Goal: Information Seeking & Learning: Check status

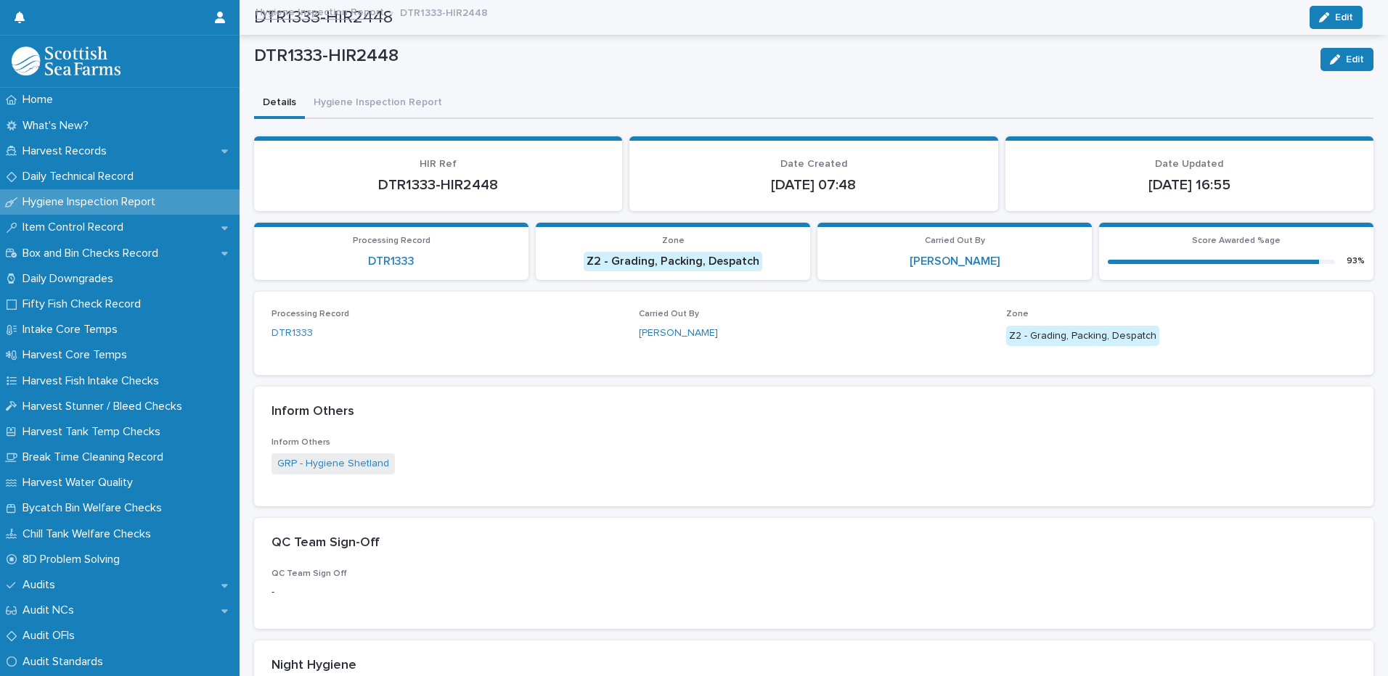
scroll to position [496, 0]
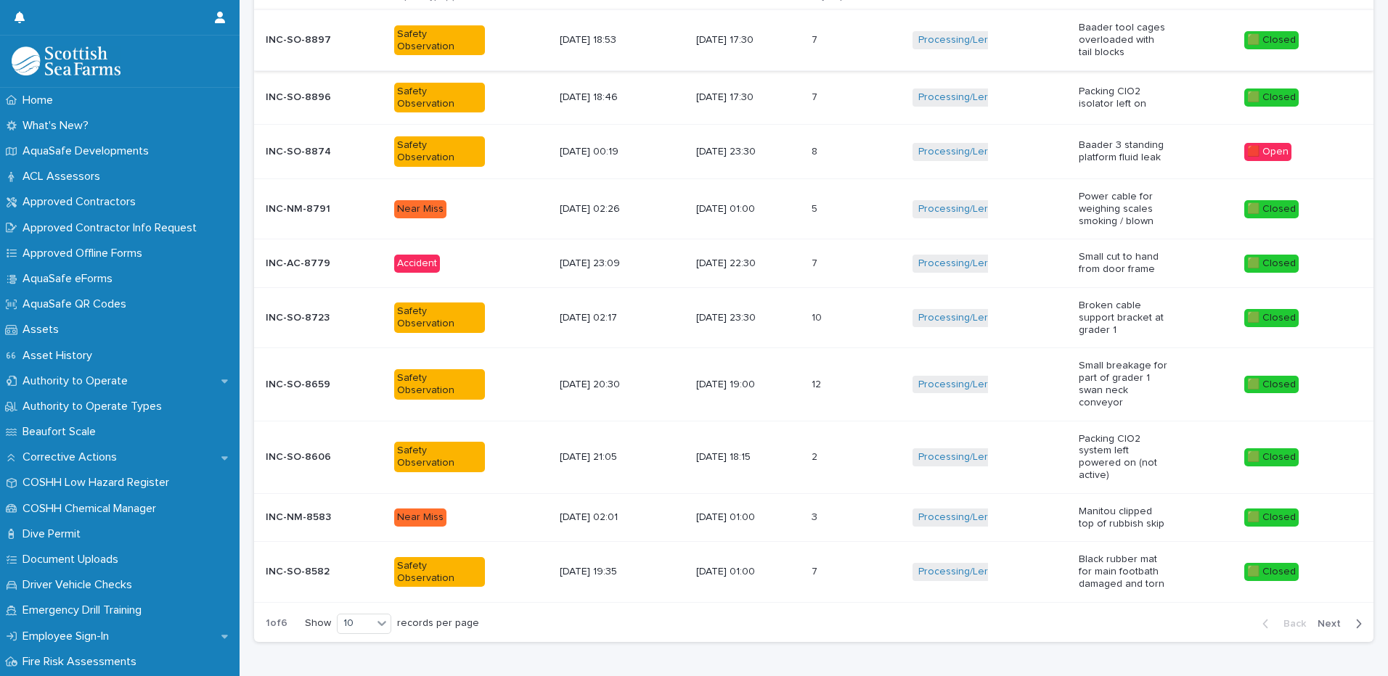
scroll to position [314, 0]
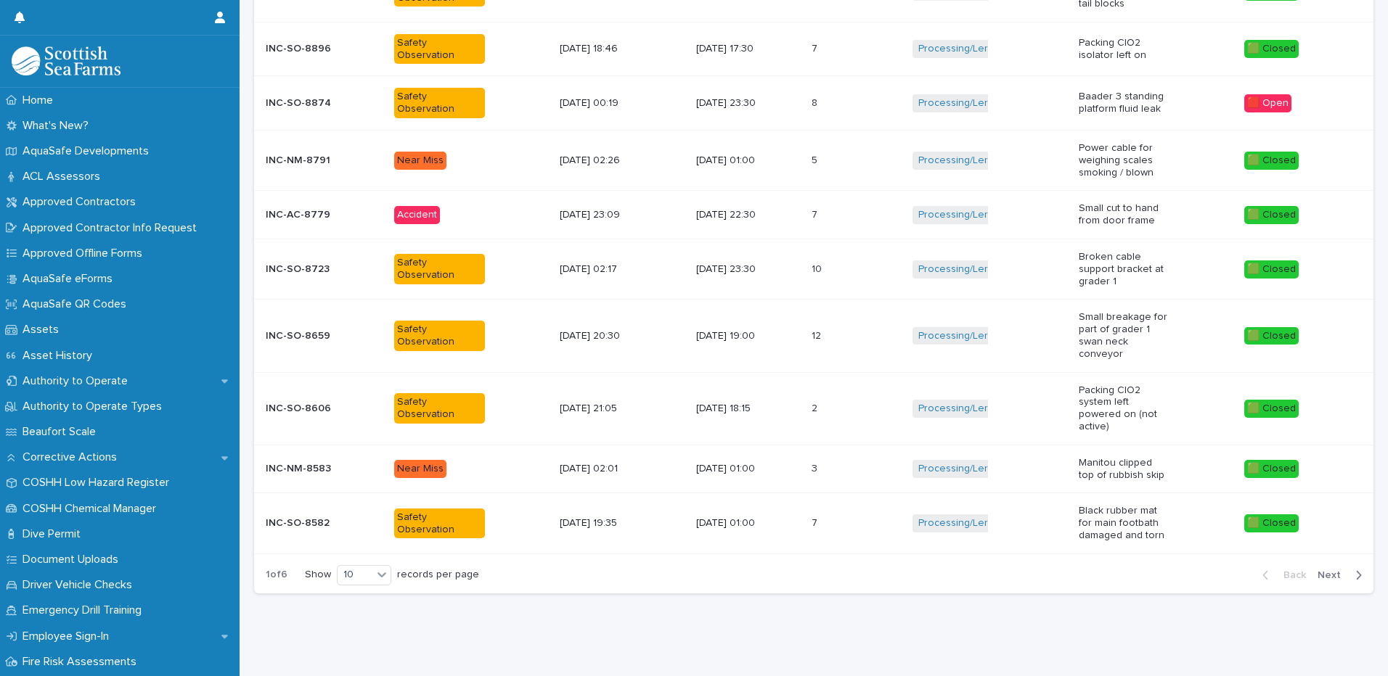
click at [1320, 571] on span "Next" at bounding box center [1333, 576] width 32 height 10
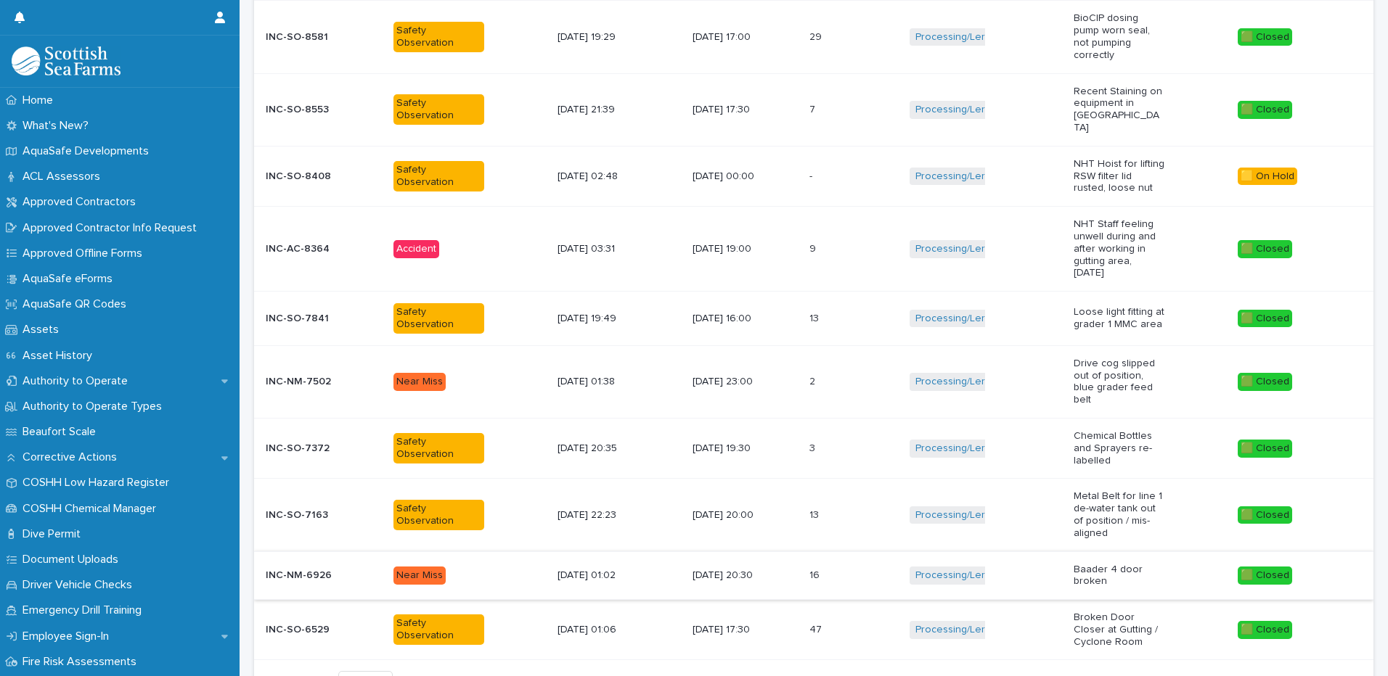
scroll to position [356, 0]
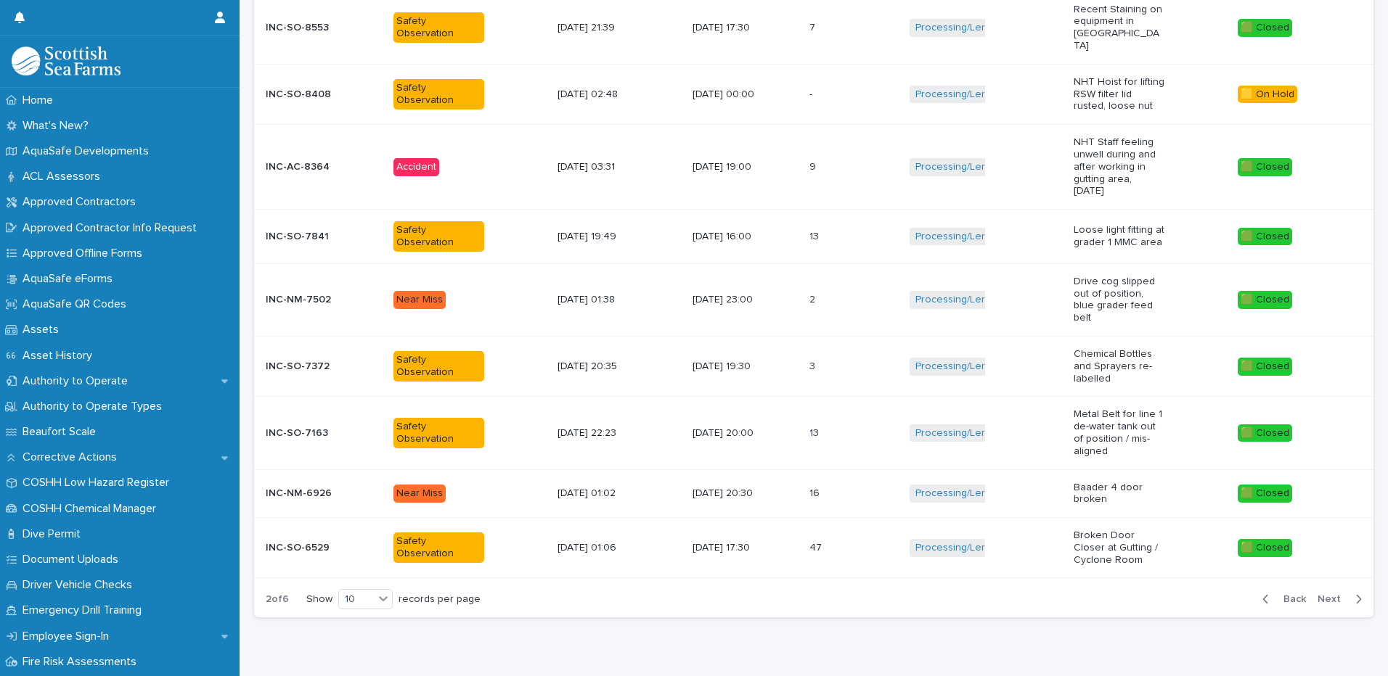
drag, startPoint x: 1315, startPoint y: 561, endPoint x: 1298, endPoint y: 552, distance: 19.5
click at [1317, 594] on span "Next" at bounding box center [1333, 599] width 32 height 10
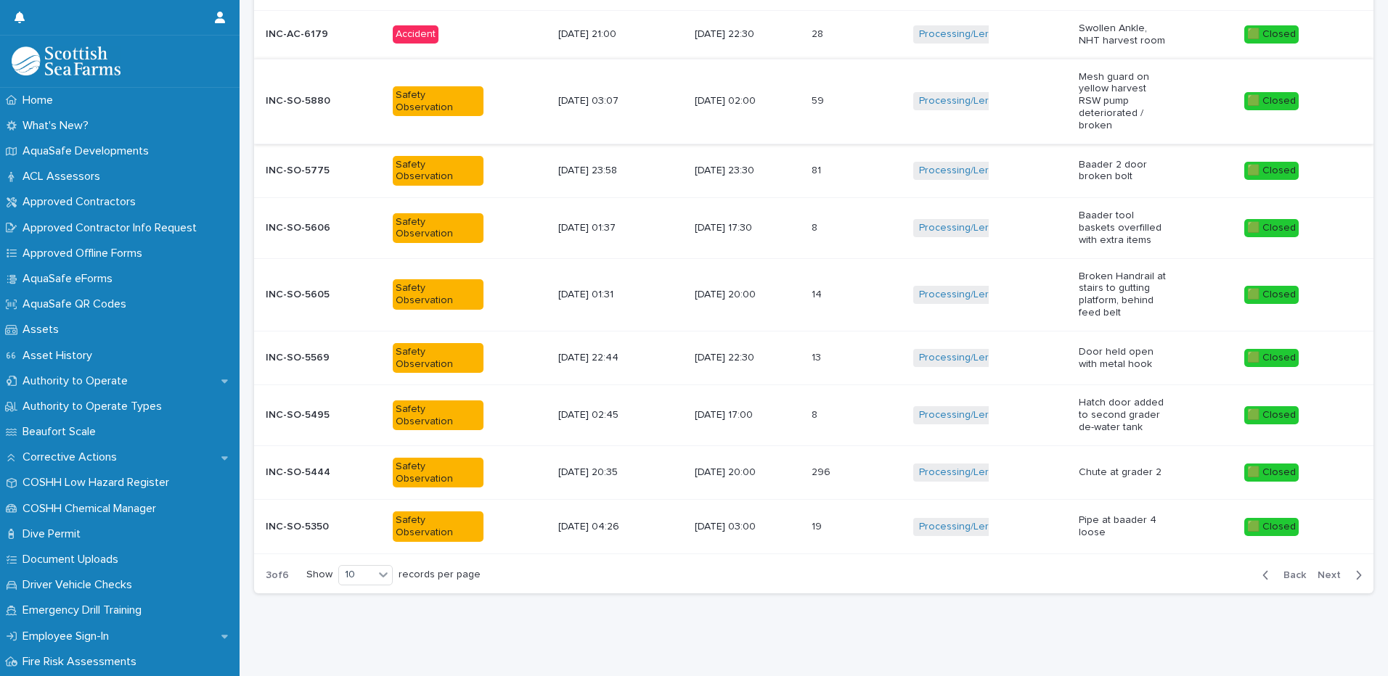
scroll to position [246, 0]
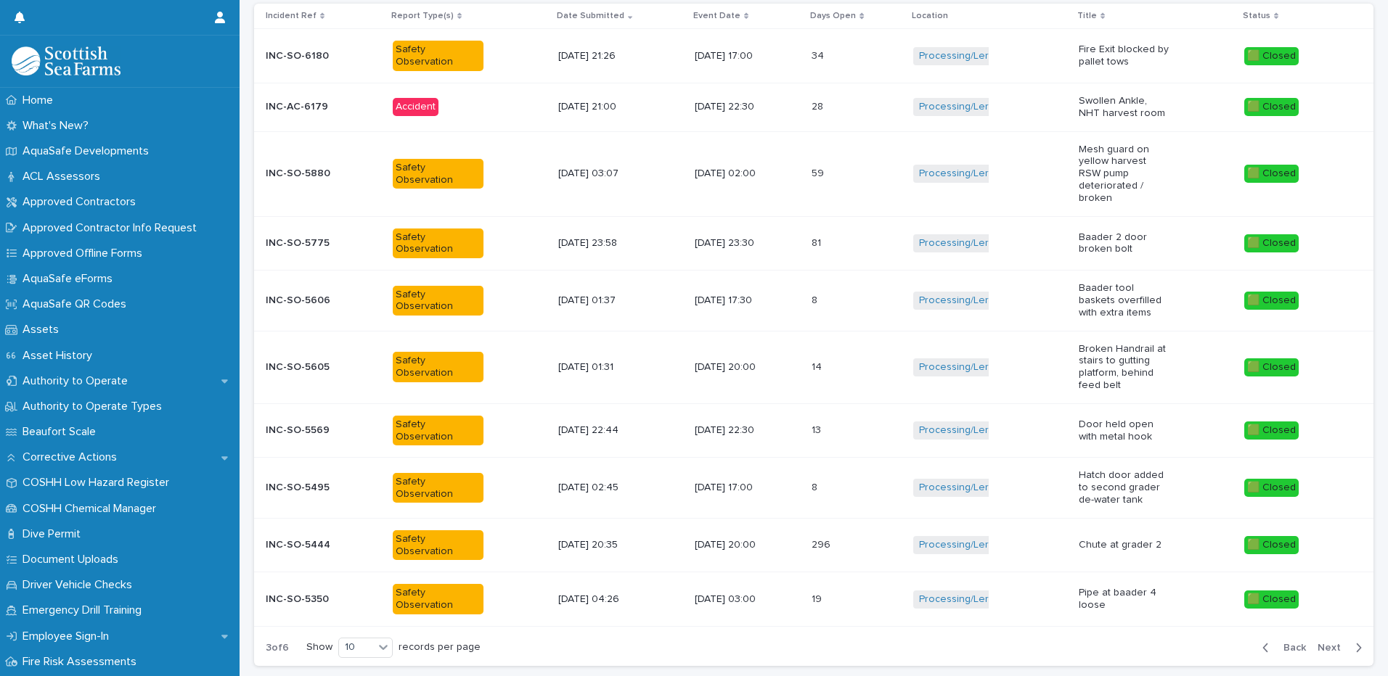
click at [1320, 643] on span "Next" at bounding box center [1333, 648] width 32 height 10
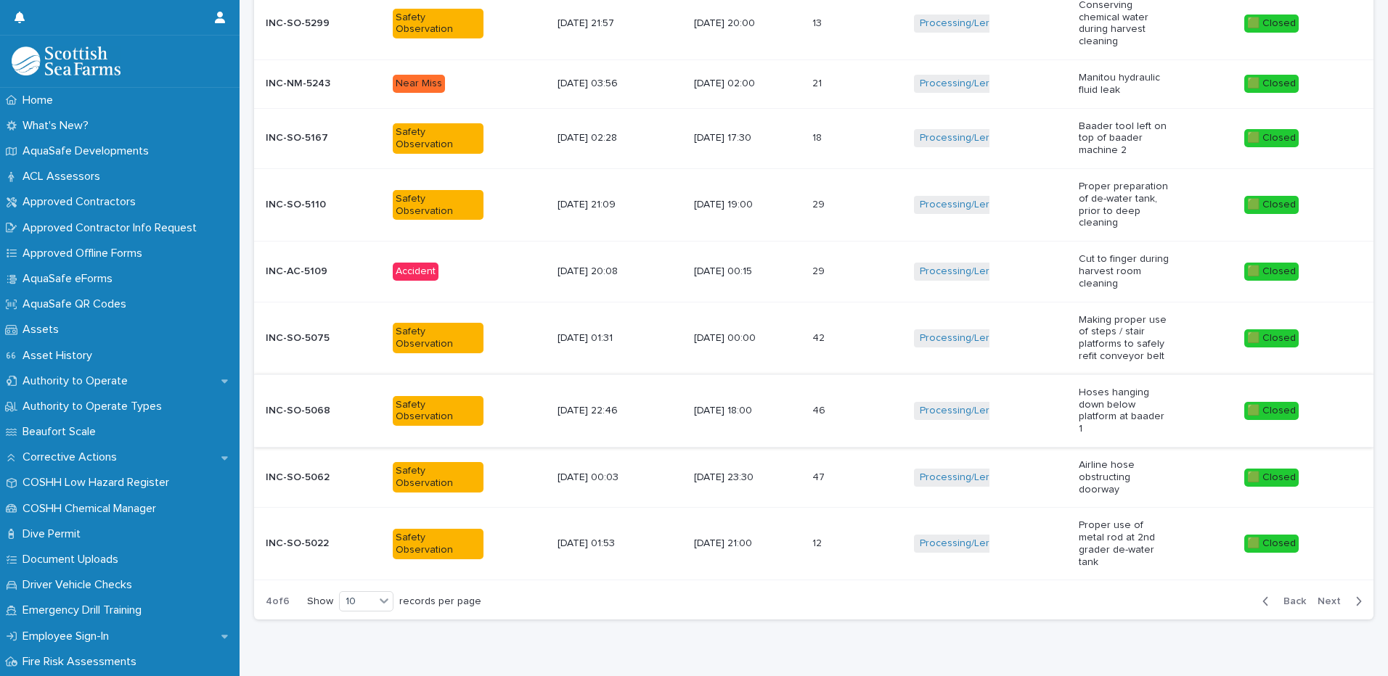
scroll to position [363, 0]
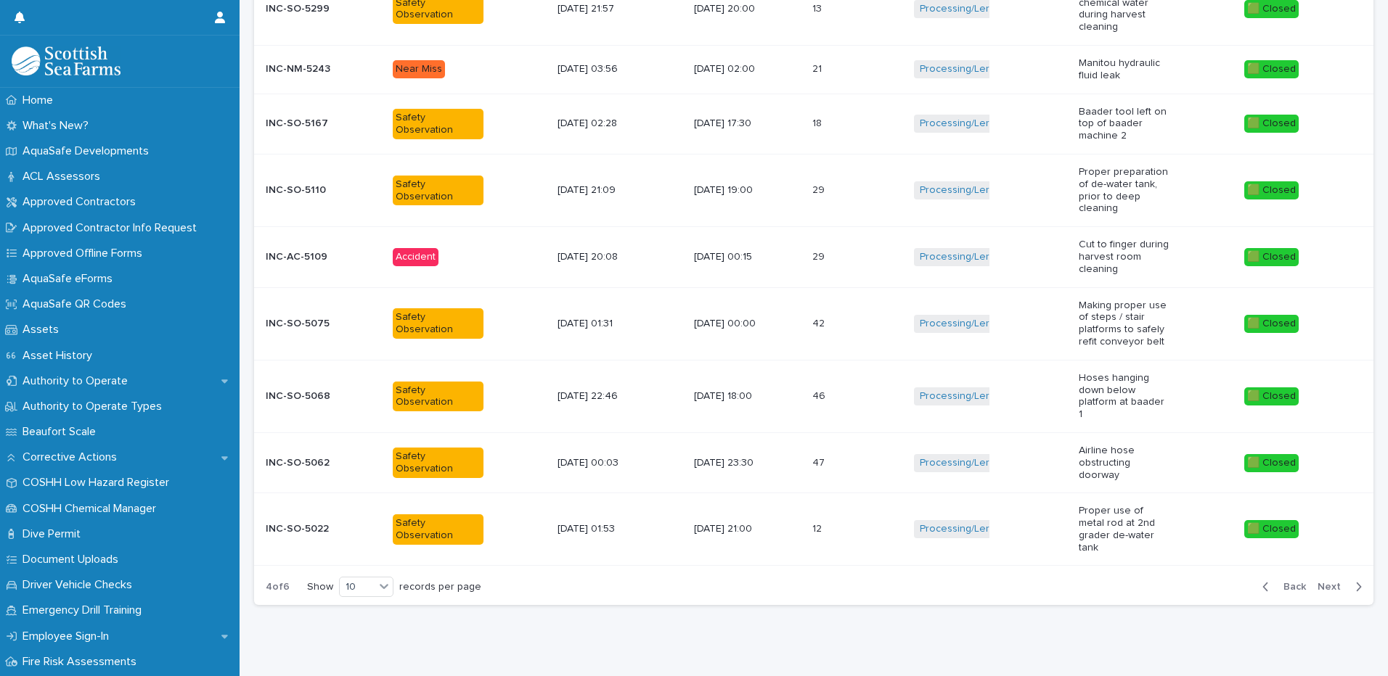
click at [1275, 582] on span "Back" at bounding box center [1290, 587] width 31 height 10
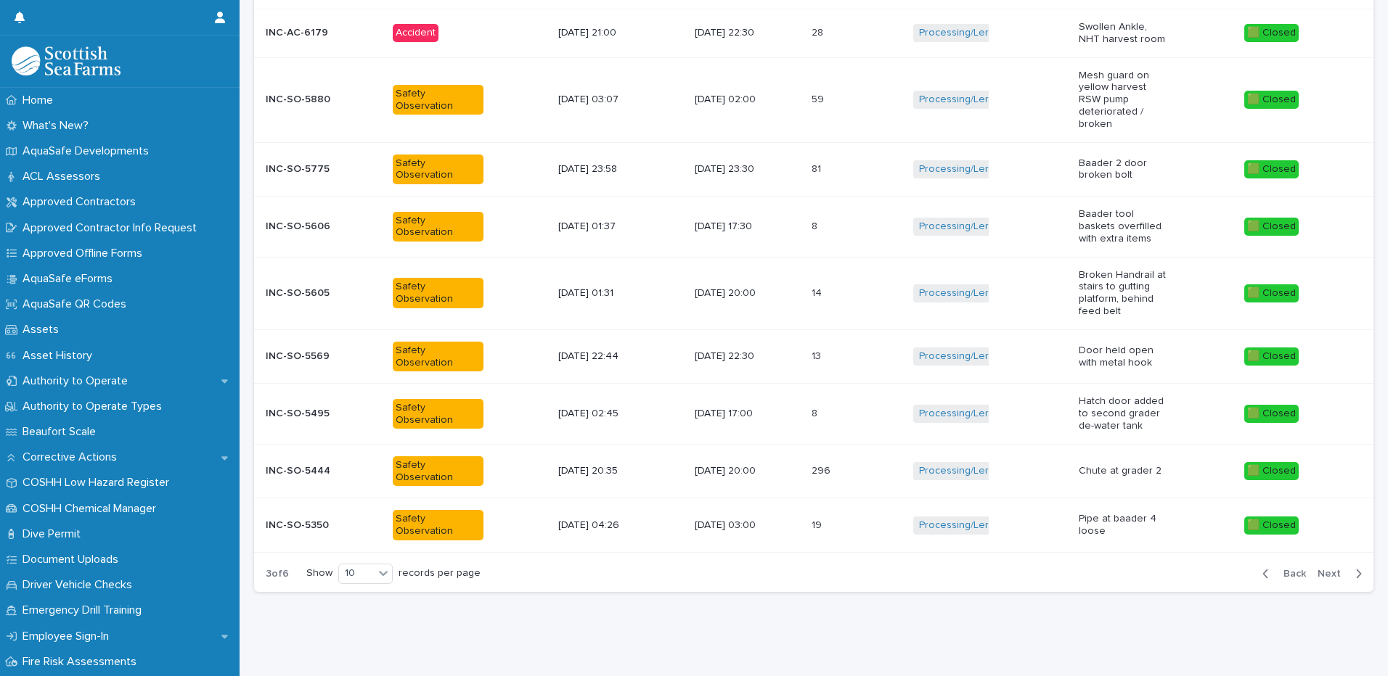
scroll to position [319, 0]
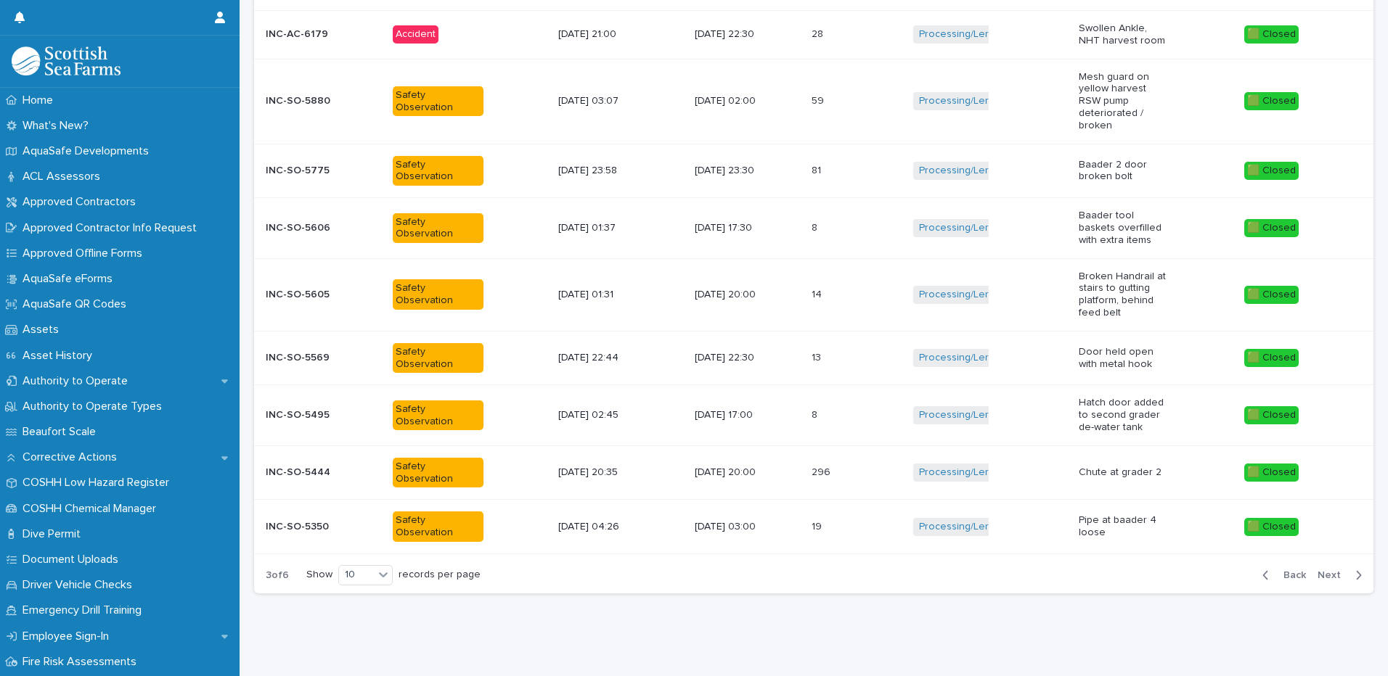
click at [1275, 571] on span "Back" at bounding box center [1290, 576] width 31 height 10
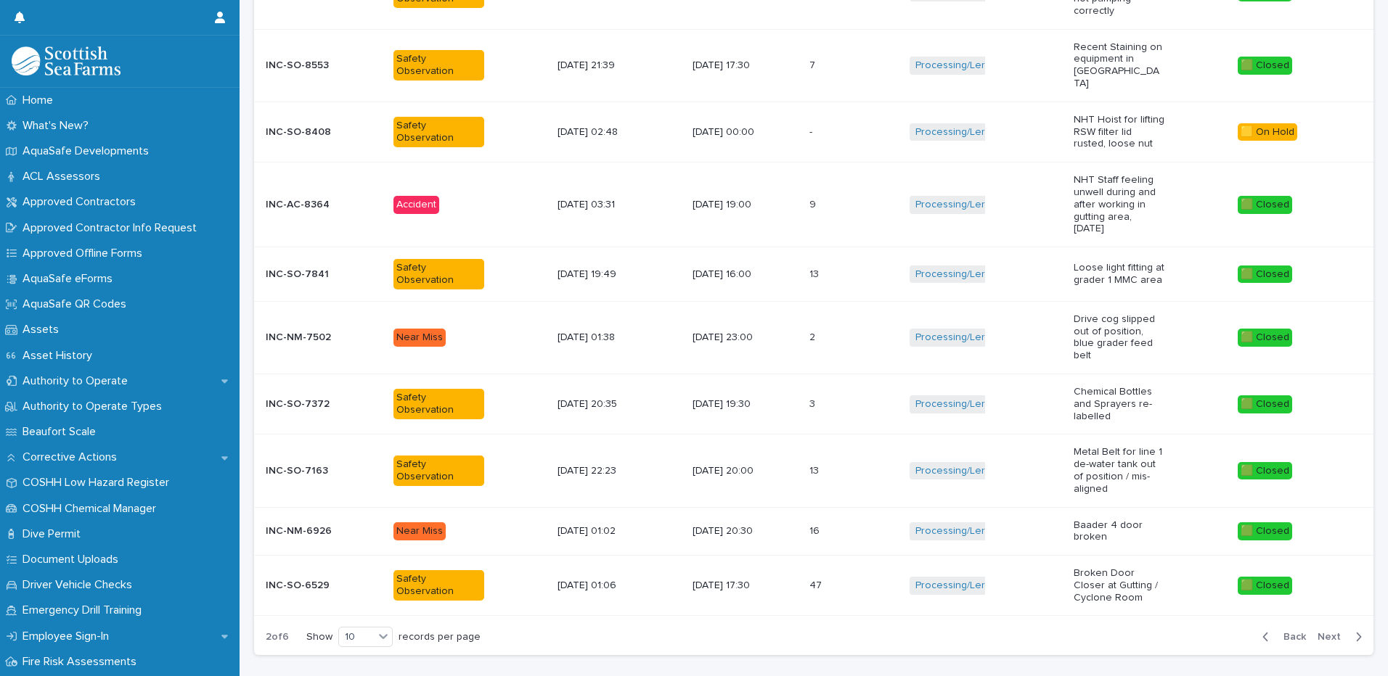
scroll to position [338, 0]
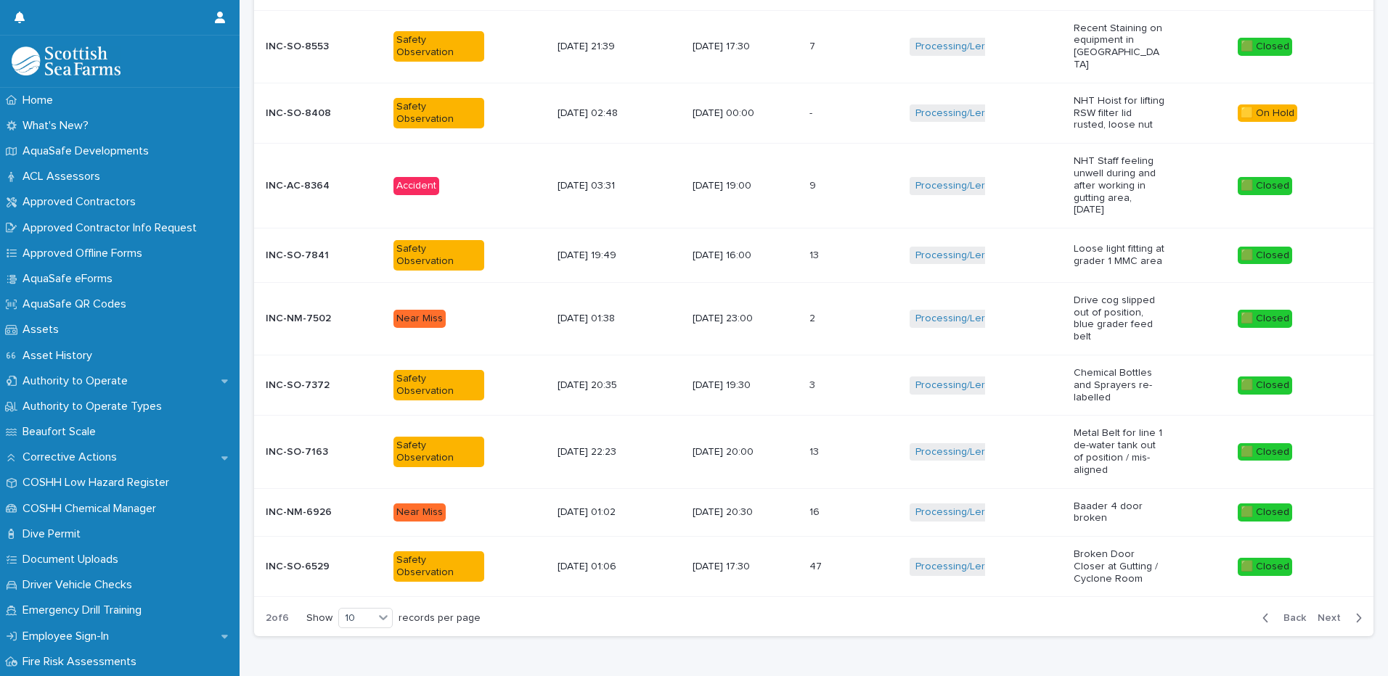
click at [1268, 612] on button "Back" at bounding box center [1281, 618] width 61 height 13
